Goal: Communication & Community: Answer question/provide support

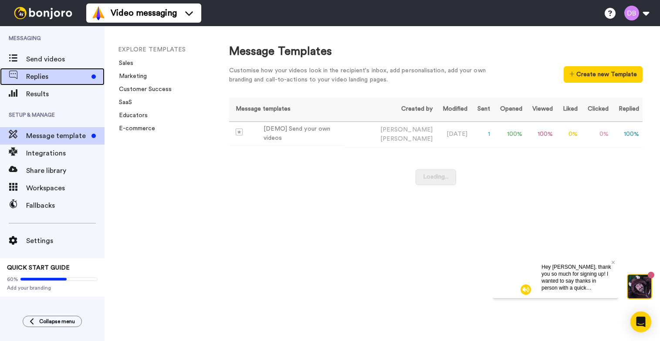
click at [43, 74] on span "Replies" at bounding box center [57, 76] width 62 height 10
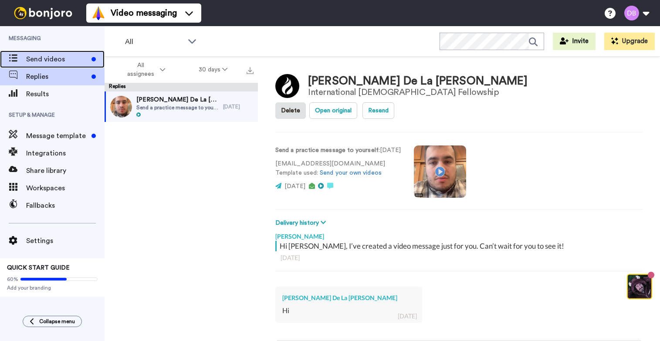
click at [49, 63] on span "Send videos" at bounding box center [57, 59] width 62 height 10
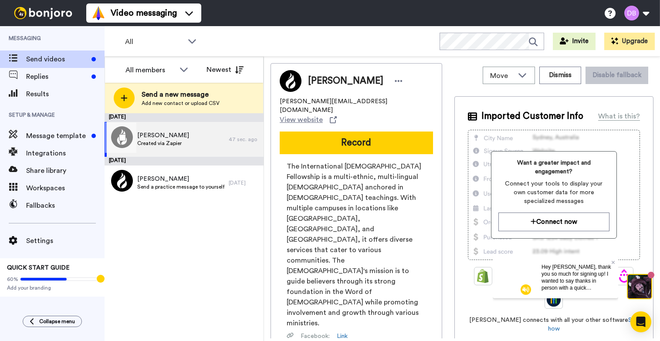
click at [194, 152] on div "Daniel Barrera Created via Zapier" at bounding box center [167, 139] width 124 height 35
click at [167, 138] on span "[PERSON_NAME]" at bounding box center [163, 135] width 52 height 9
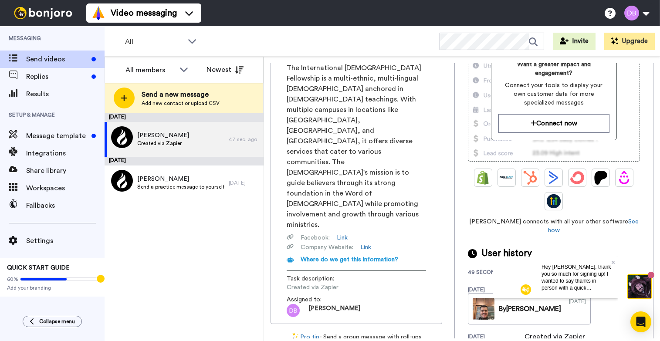
scroll to position [115, 0]
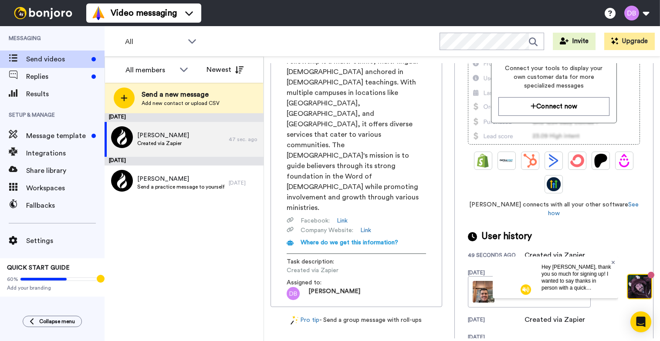
click at [614, 261] on icon at bounding box center [612, 262] width 3 height 5
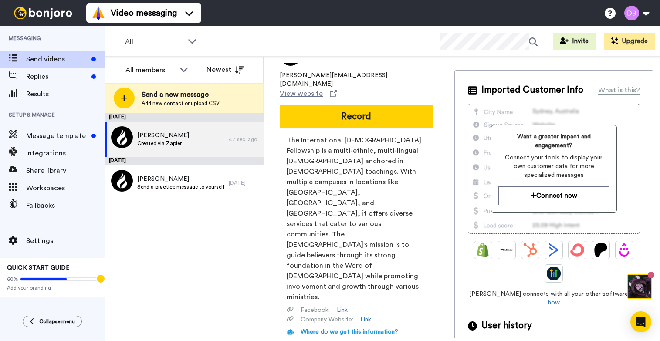
scroll to position [0, 0]
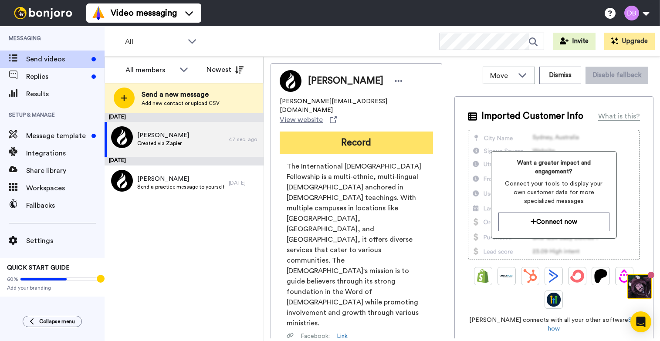
click at [362, 132] on button "Record" at bounding box center [356, 143] width 153 height 23
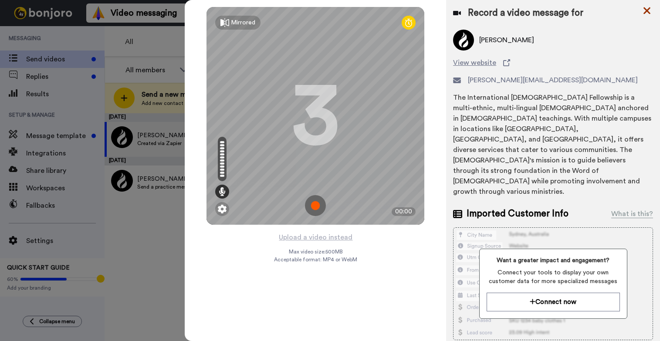
click at [644, 10] on icon at bounding box center [646, 10] width 9 height 11
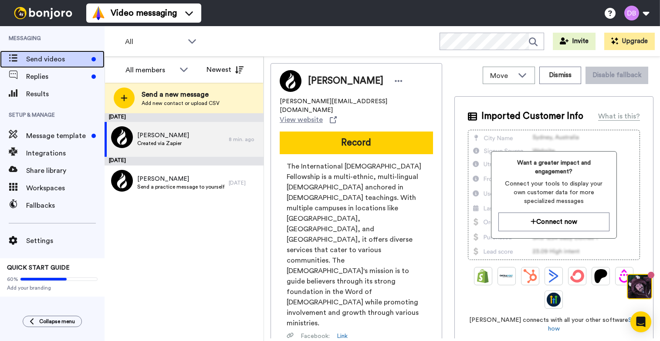
click at [74, 59] on span "Send videos" at bounding box center [57, 59] width 62 height 10
click at [66, 76] on span "Replies" at bounding box center [57, 76] width 62 height 10
